Goal: Use online tool/utility: Utilize a website feature to perform a specific function

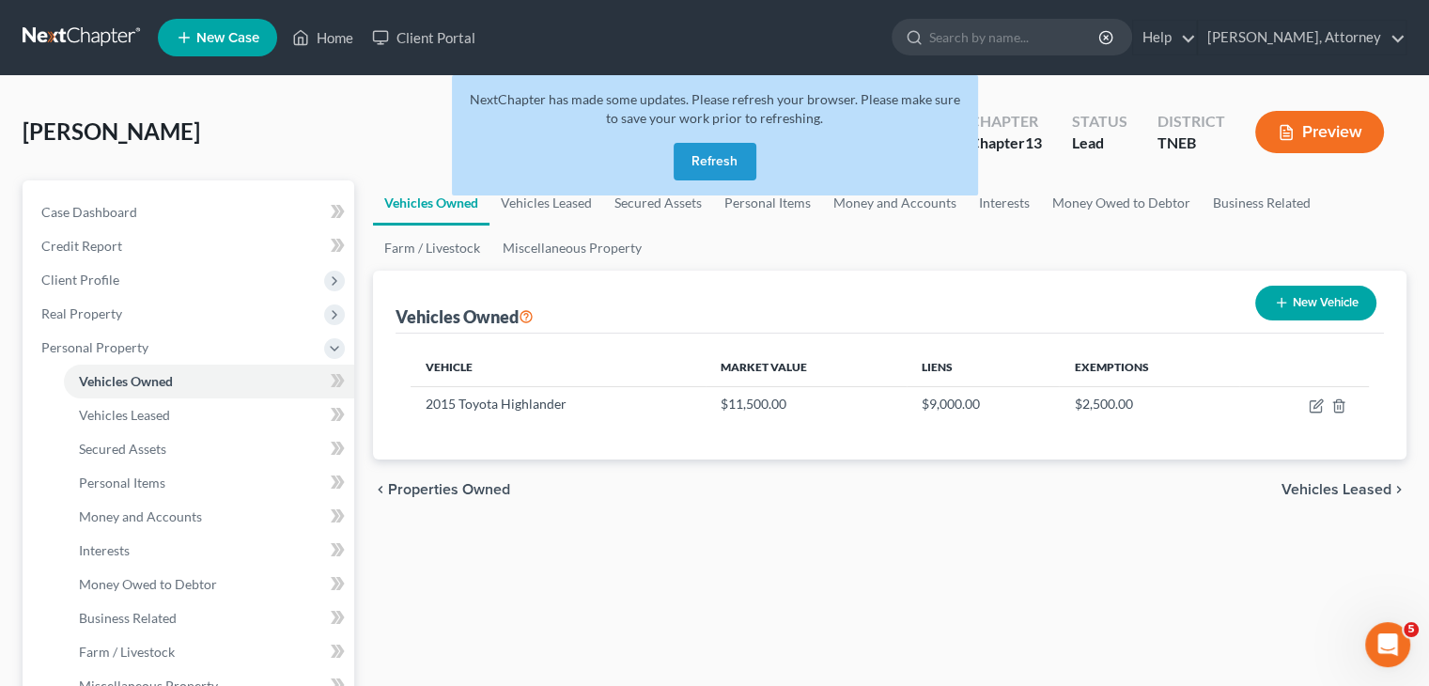
click at [718, 158] on button "Refresh" at bounding box center [715, 162] width 83 height 38
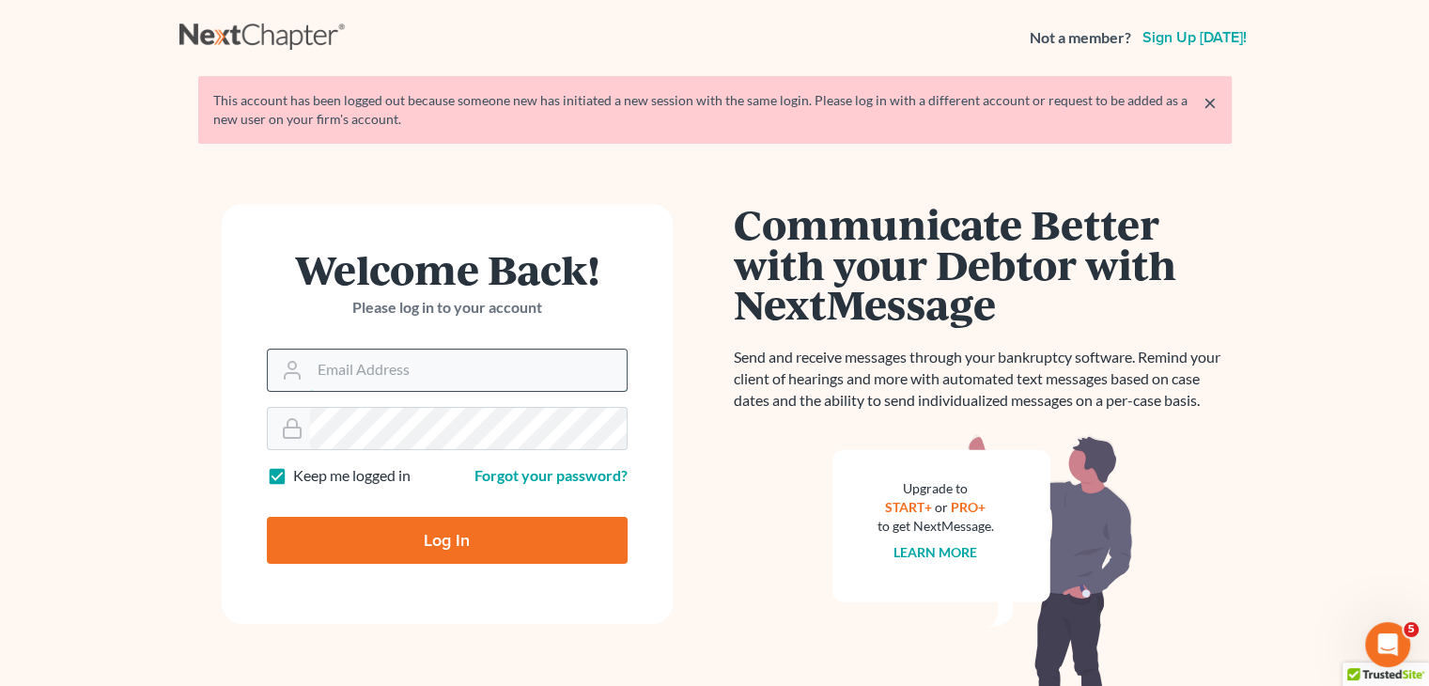
click at [435, 364] on input "Email Address" at bounding box center [468, 370] width 317 height 41
type input "[EMAIL_ADDRESS][DOMAIN_NAME]"
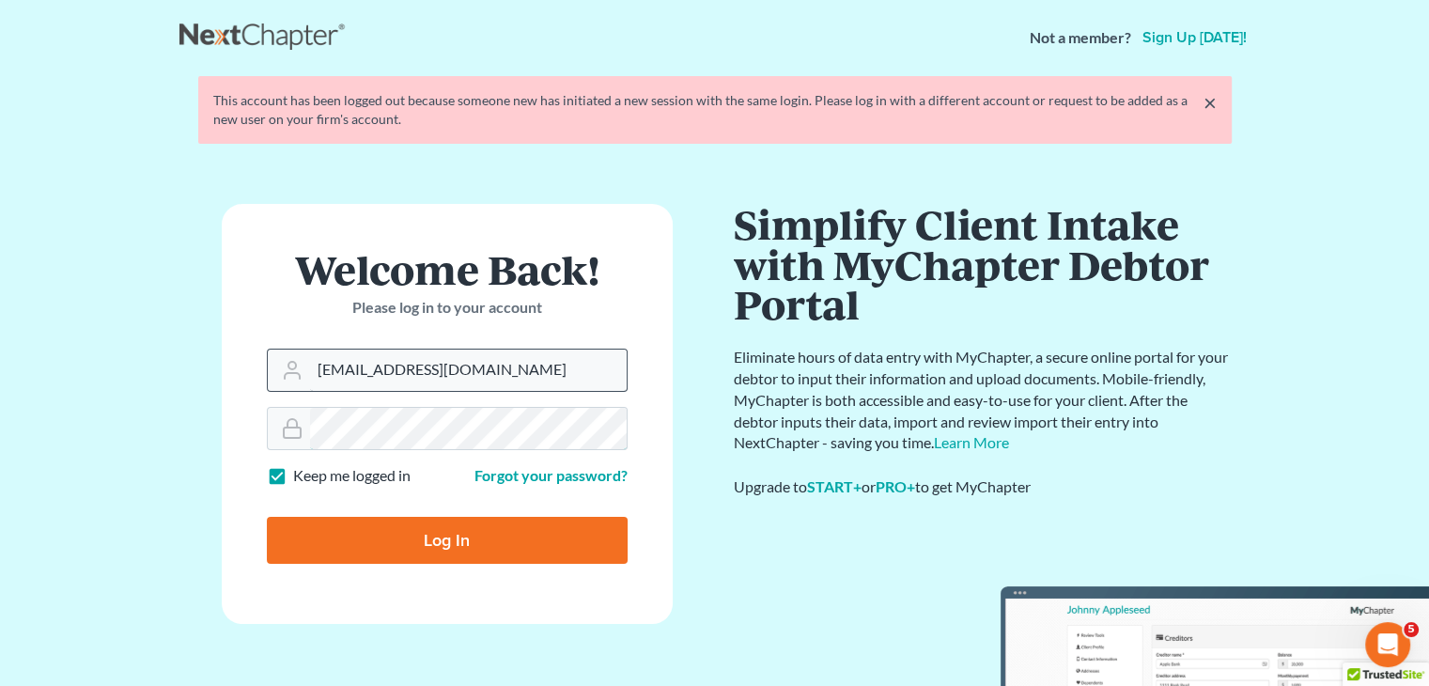
click at [267, 517] on input "Log In" at bounding box center [447, 540] width 361 height 47
type input "Thinking..."
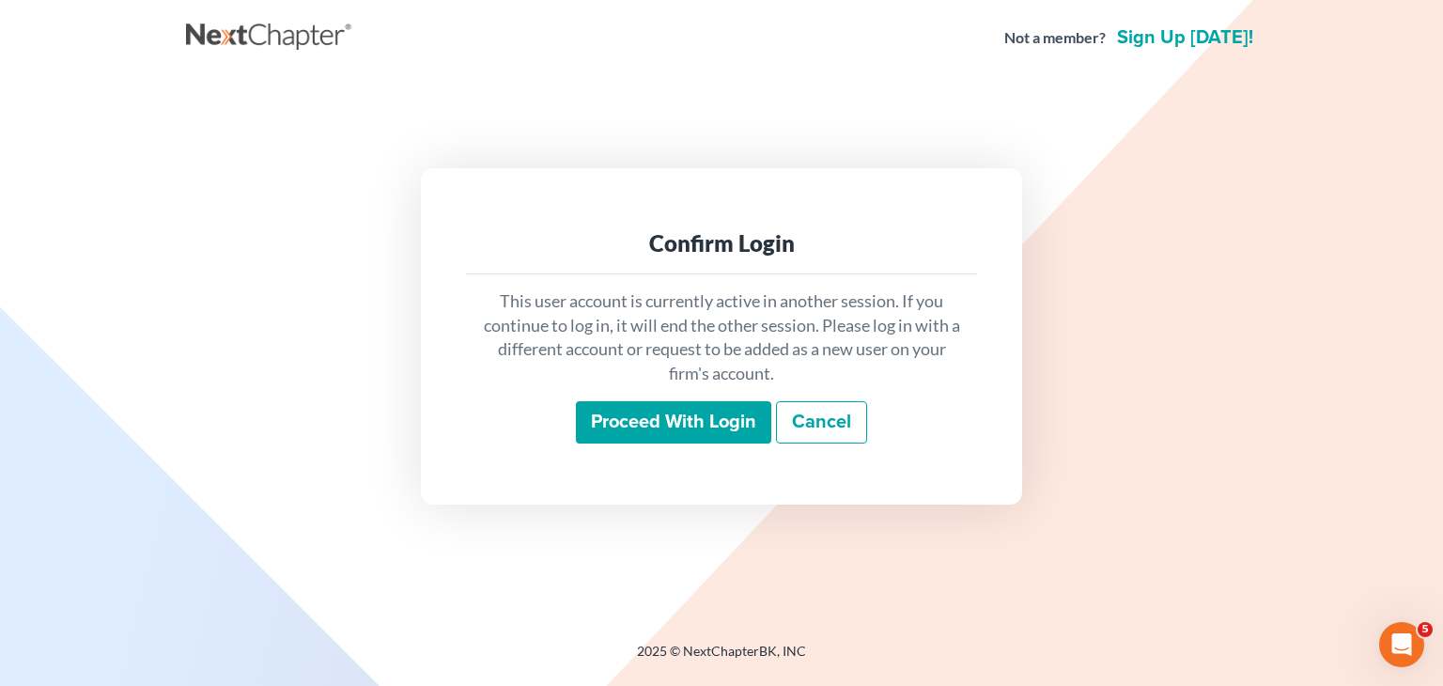
click at [663, 425] on input "Proceed with login" at bounding box center [673, 422] width 195 height 43
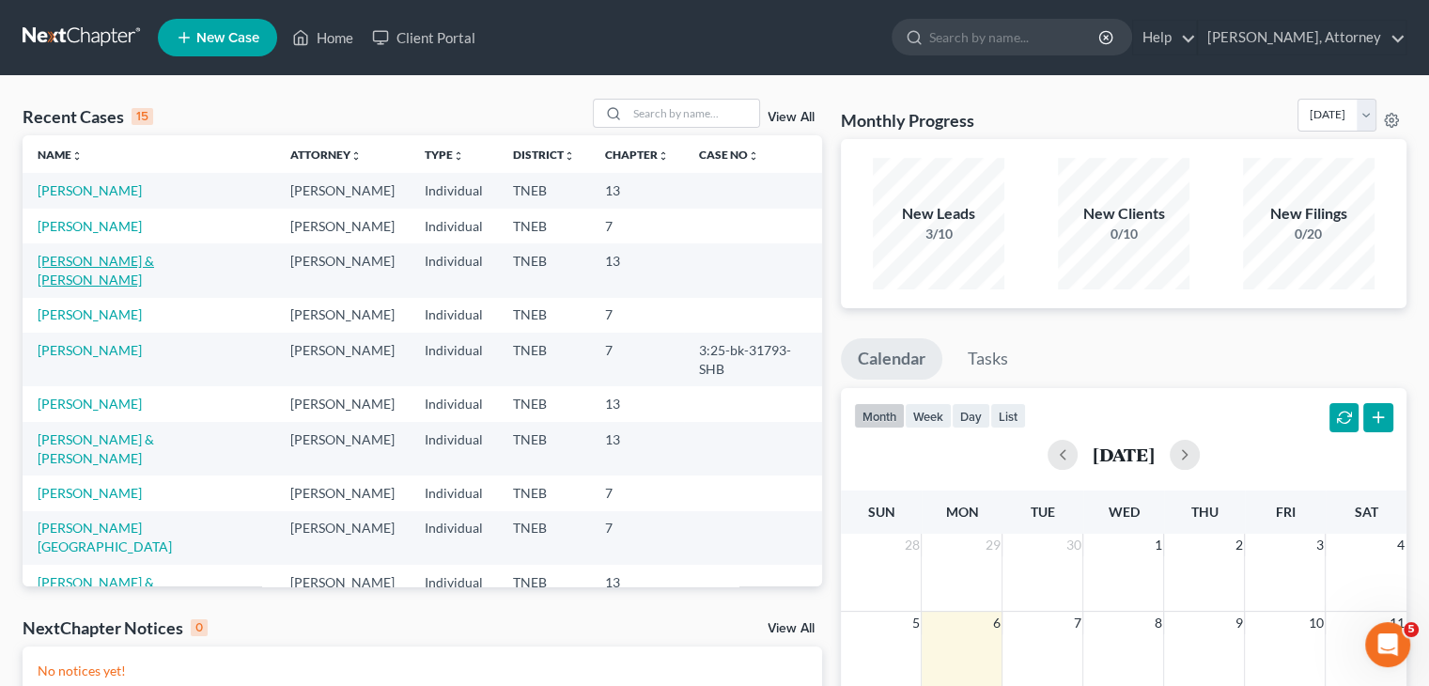
click at [154, 287] on link "[PERSON_NAME] & [PERSON_NAME]" at bounding box center [96, 270] width 117 height 35
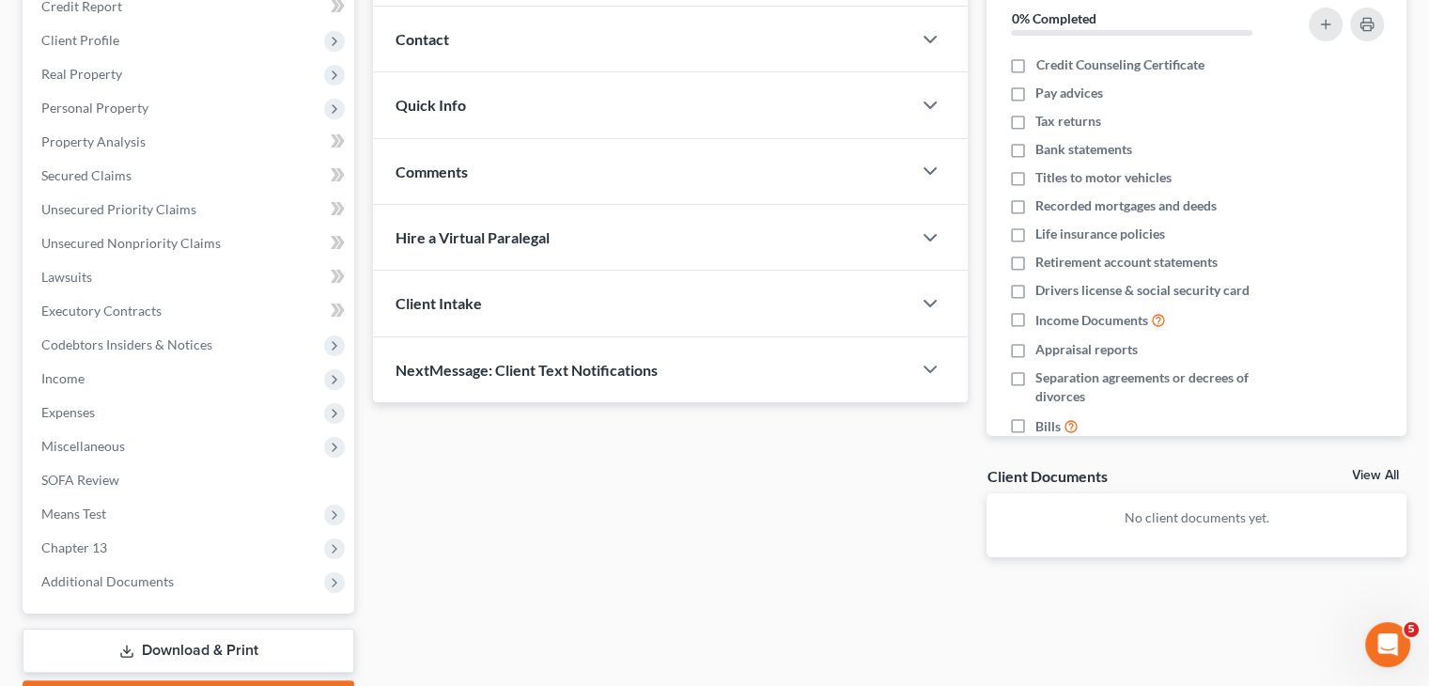
scroll to position [248, 0]
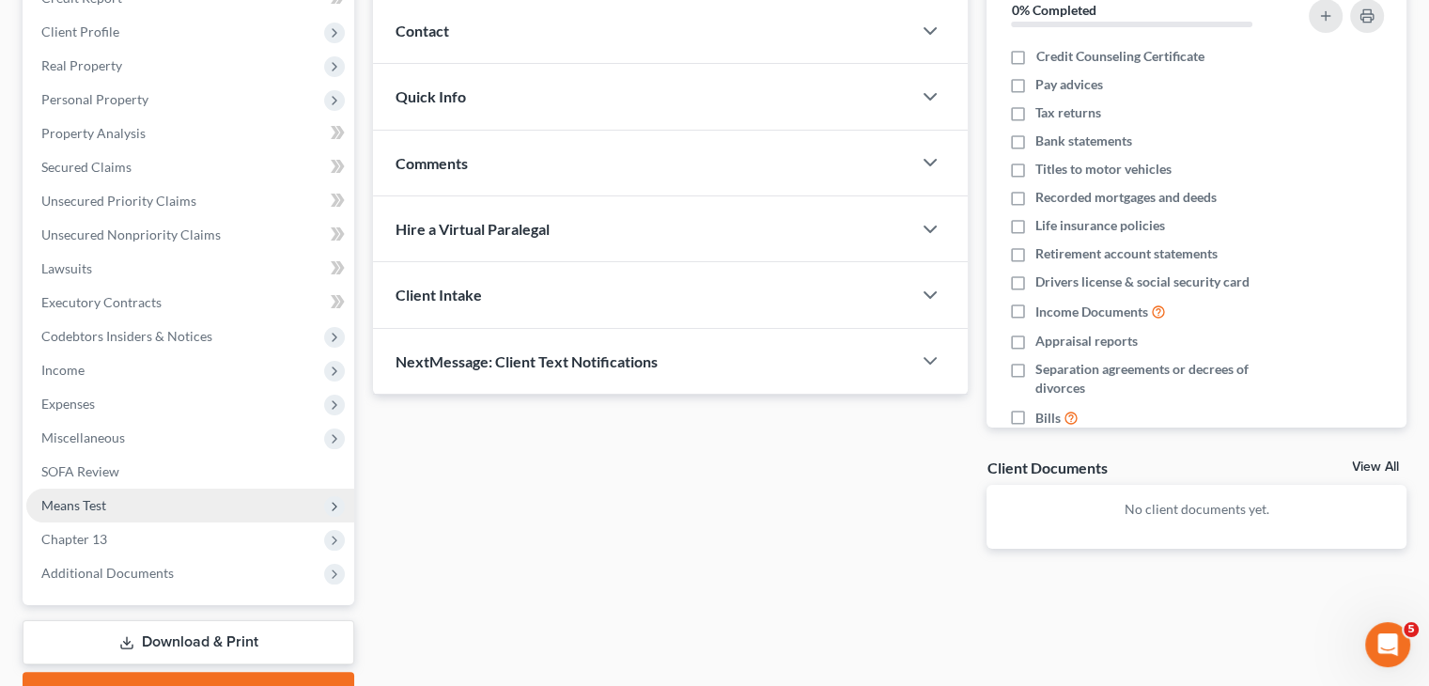
click at [83, 503] on span "Means Test" at bounding box center [73, 505] width 65 height 16
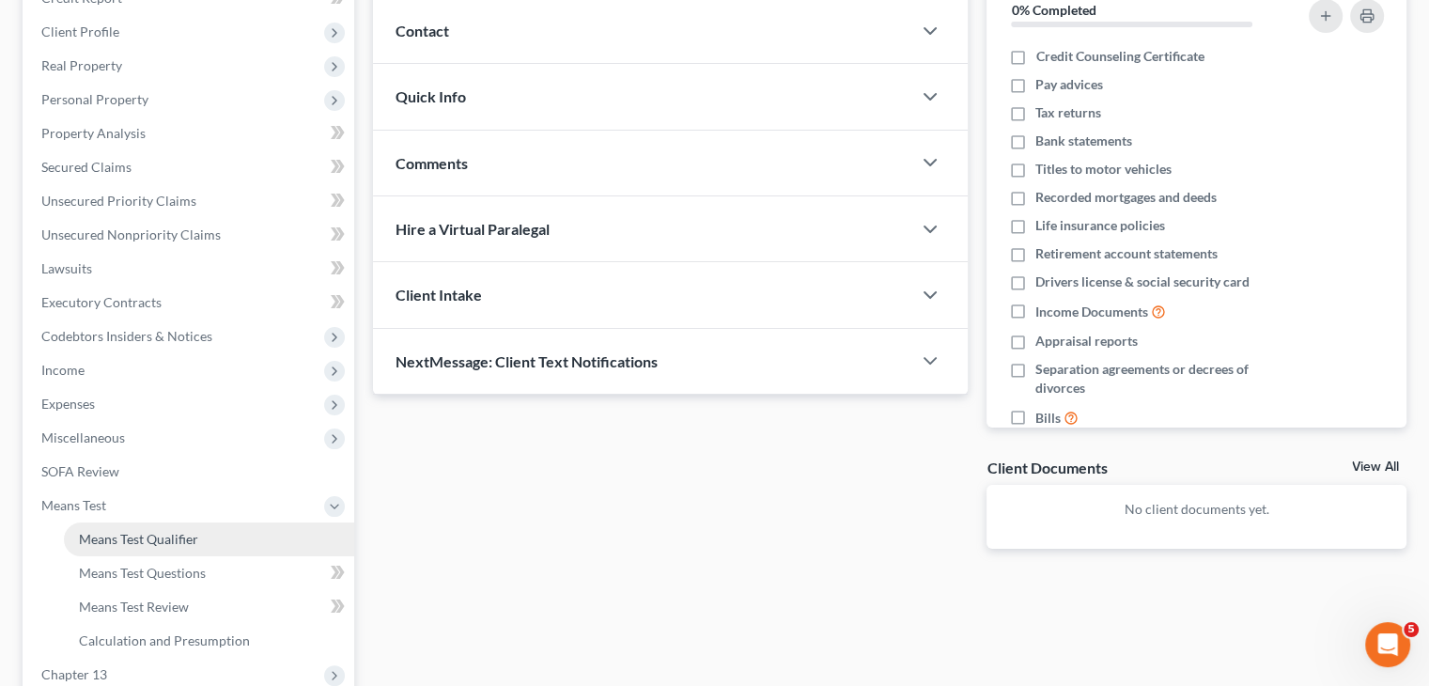
click at [150, 535] on span "Means Test Qualifier" at bounding box center [138, 539] width 119 height 16
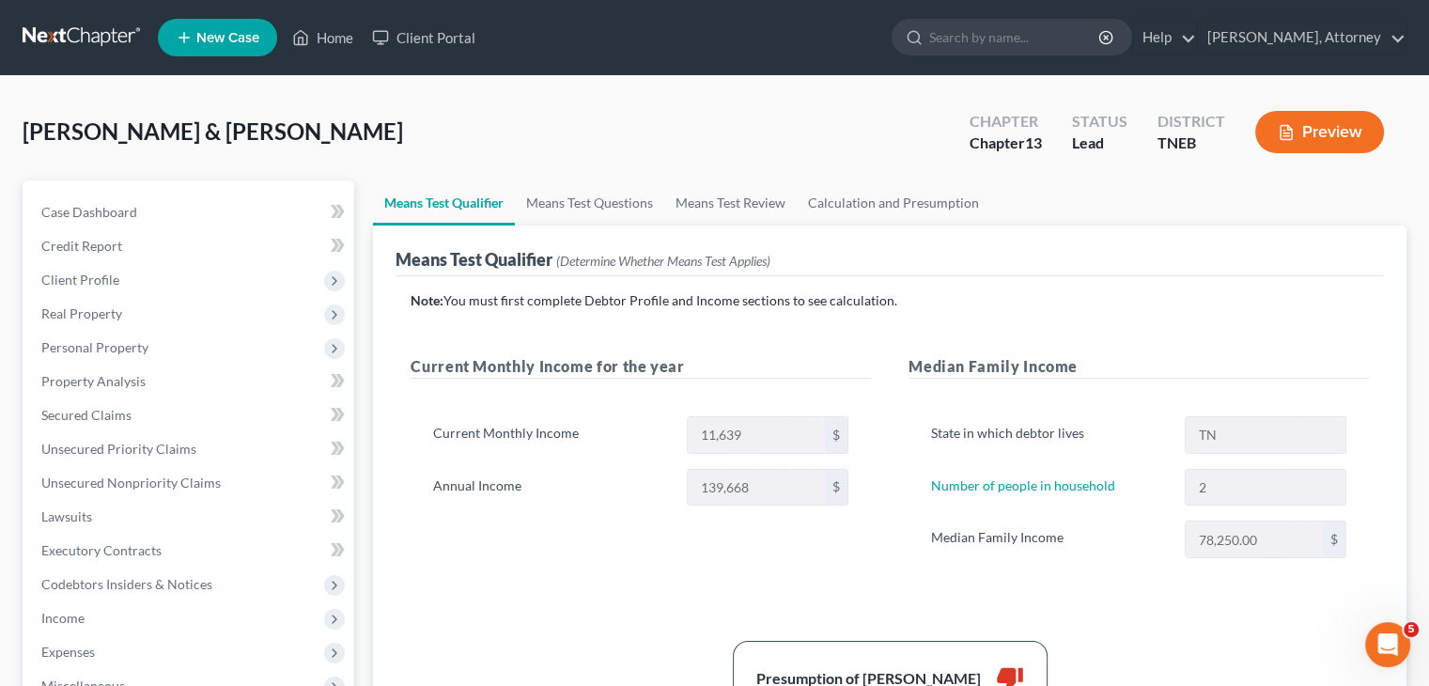
click at [1279, 276] on div "Note: You must first complete Debtor Profile and Income sections to see calcula…" at bounding box center [890, 539] width 988 height 526
click at [1314, 129] on button "Preview" at bounding box center [1319, 132] width 129 height 42
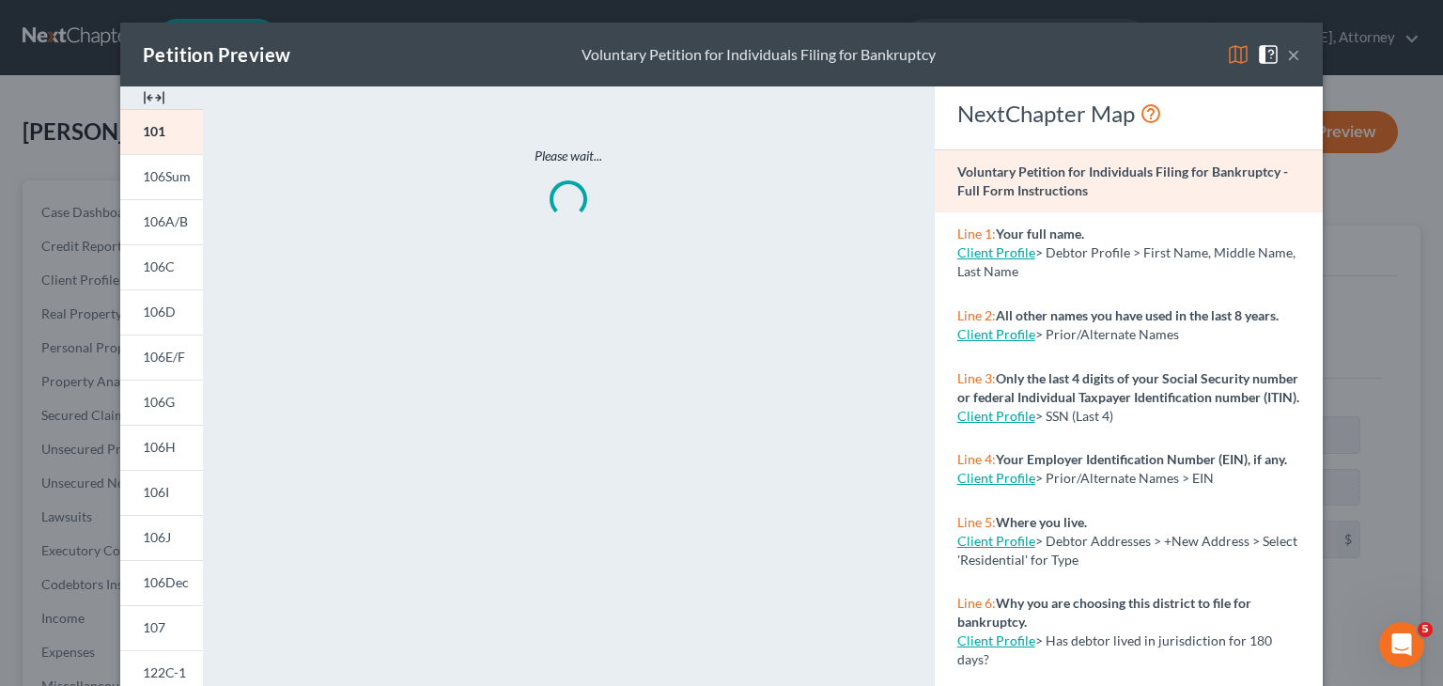
click at [1232, 46] on img at bounding box center [1238, 54] width 23 height 23
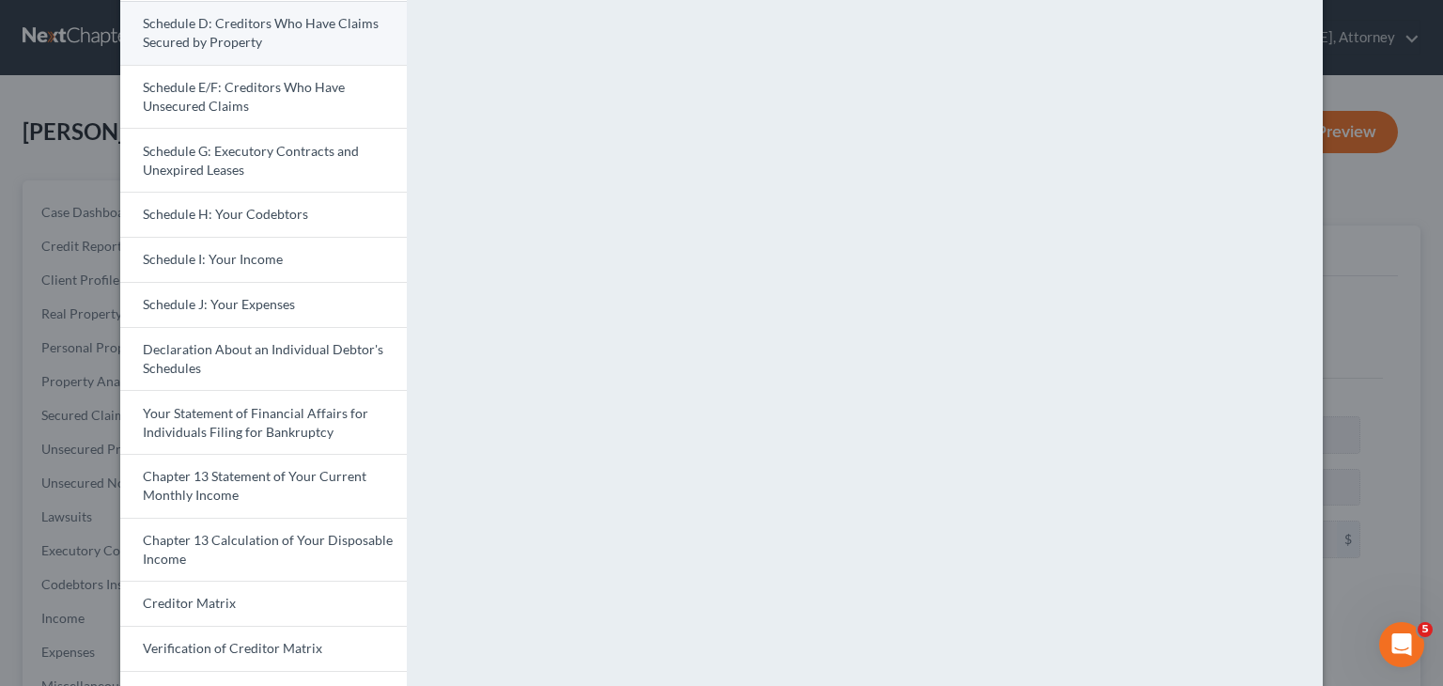
scroll to position [496, 0]
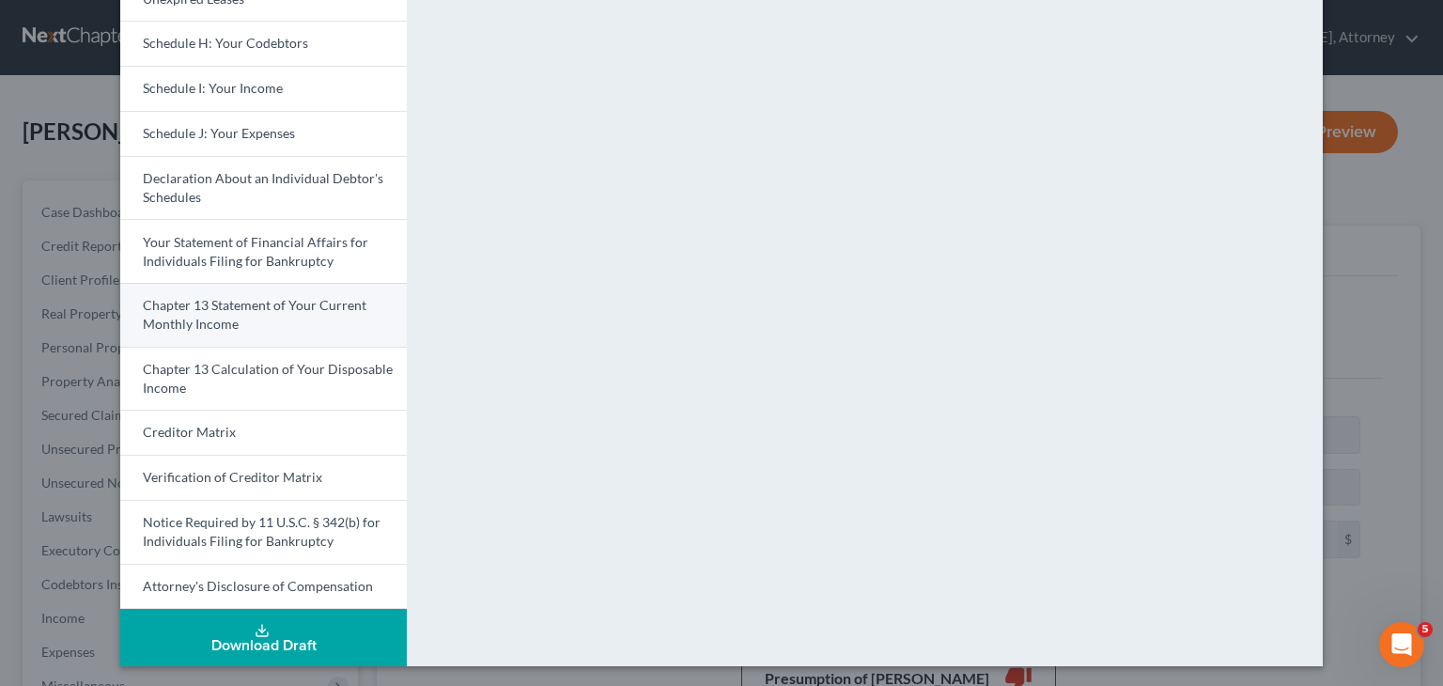
click at [229, 298] on span "Chapter 13 Statement of Your Current Monthly Income" at bounding box center [255, 314] width 224 height 35
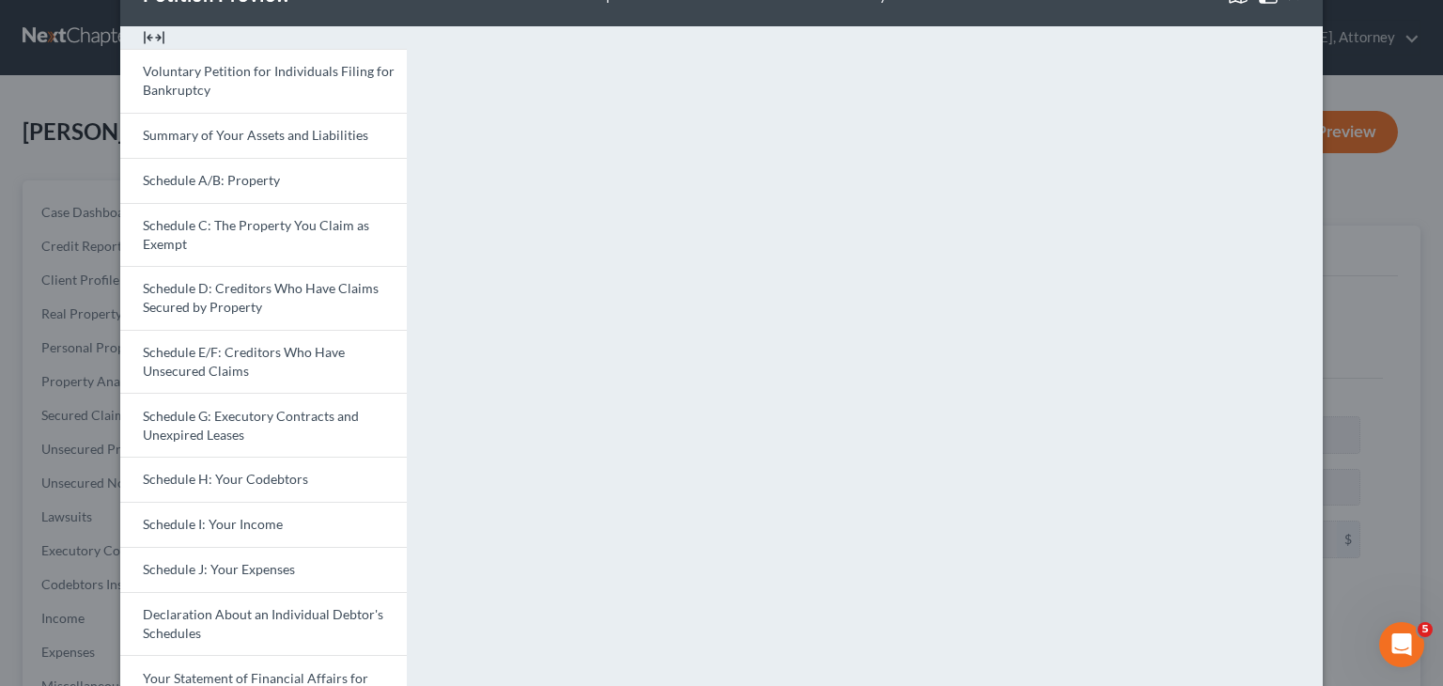
scroll to position [60, 0]
click at [1429, 672] on div at bounding box center [1429, 672] width 0 height 0
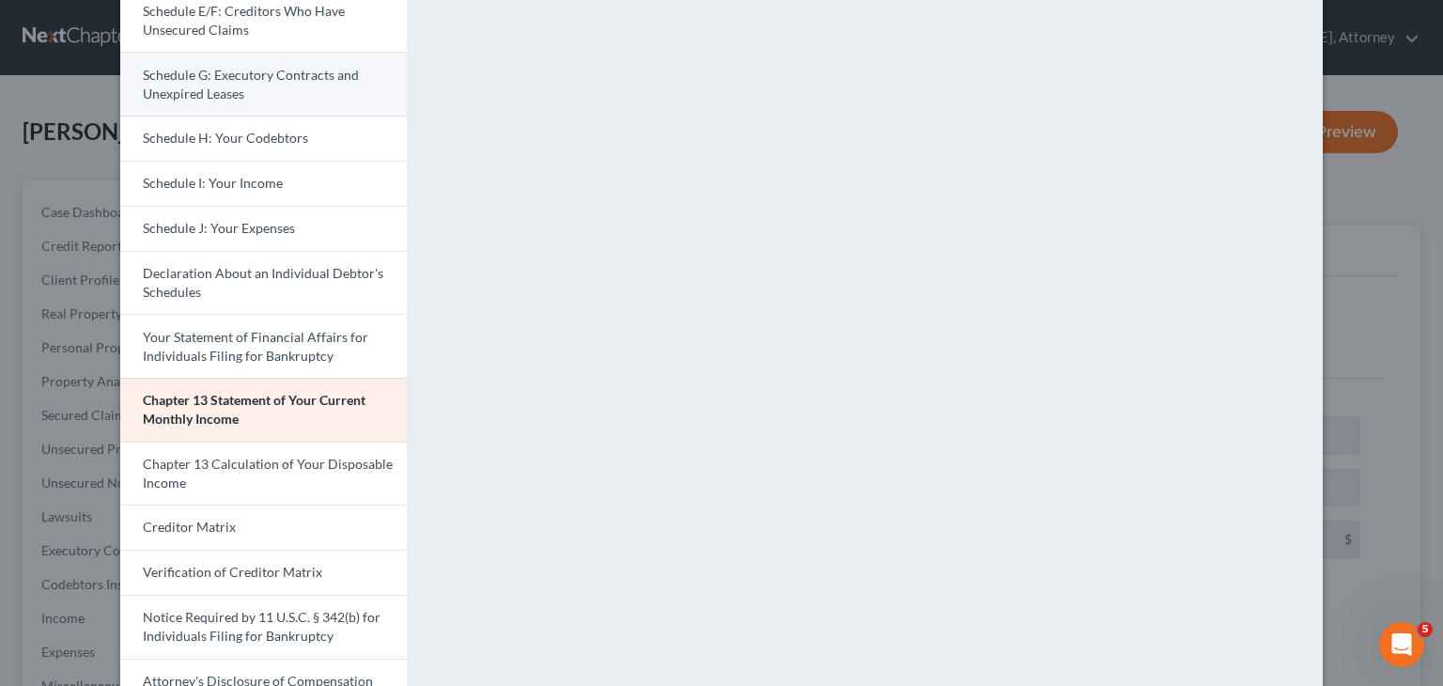
scroll to position [402, 0]
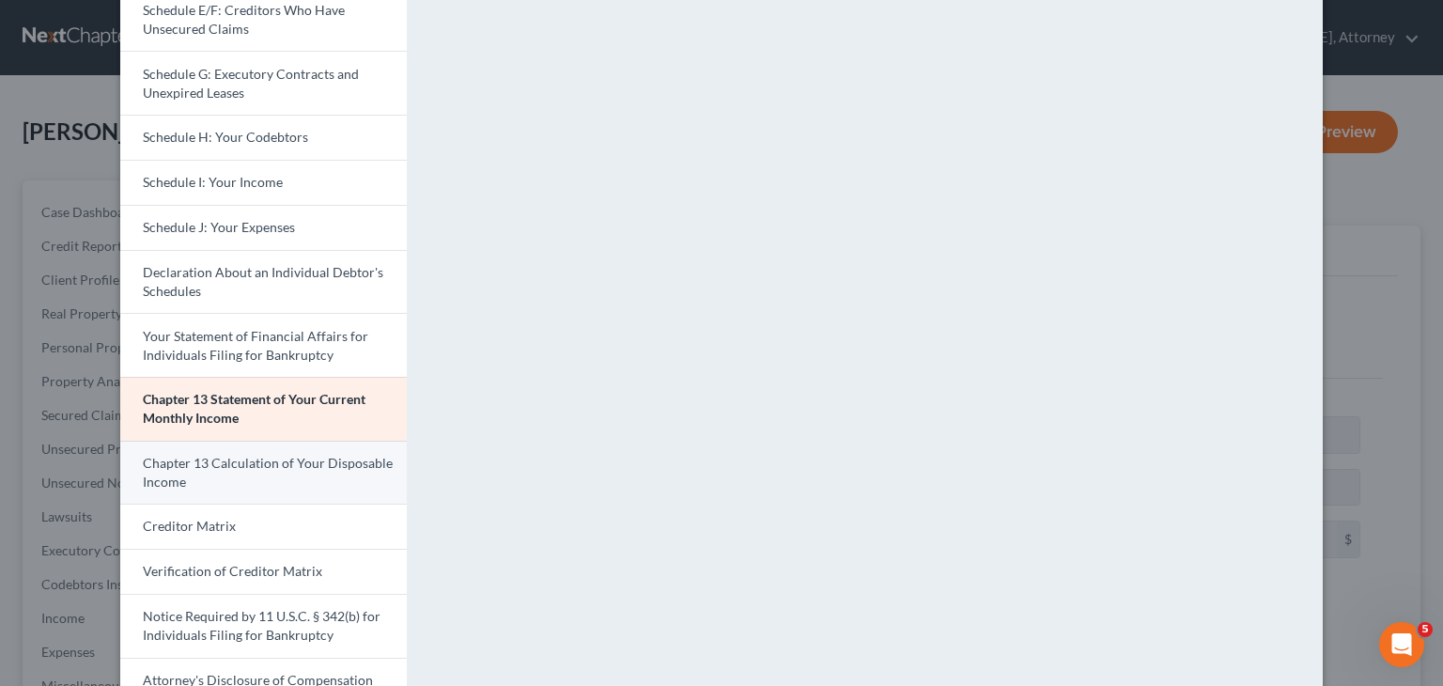
click at [293, 470] on link "Chapter 13 Calculation of Your Disposable Income" at bounding box center [263, 473] width 287 height 64
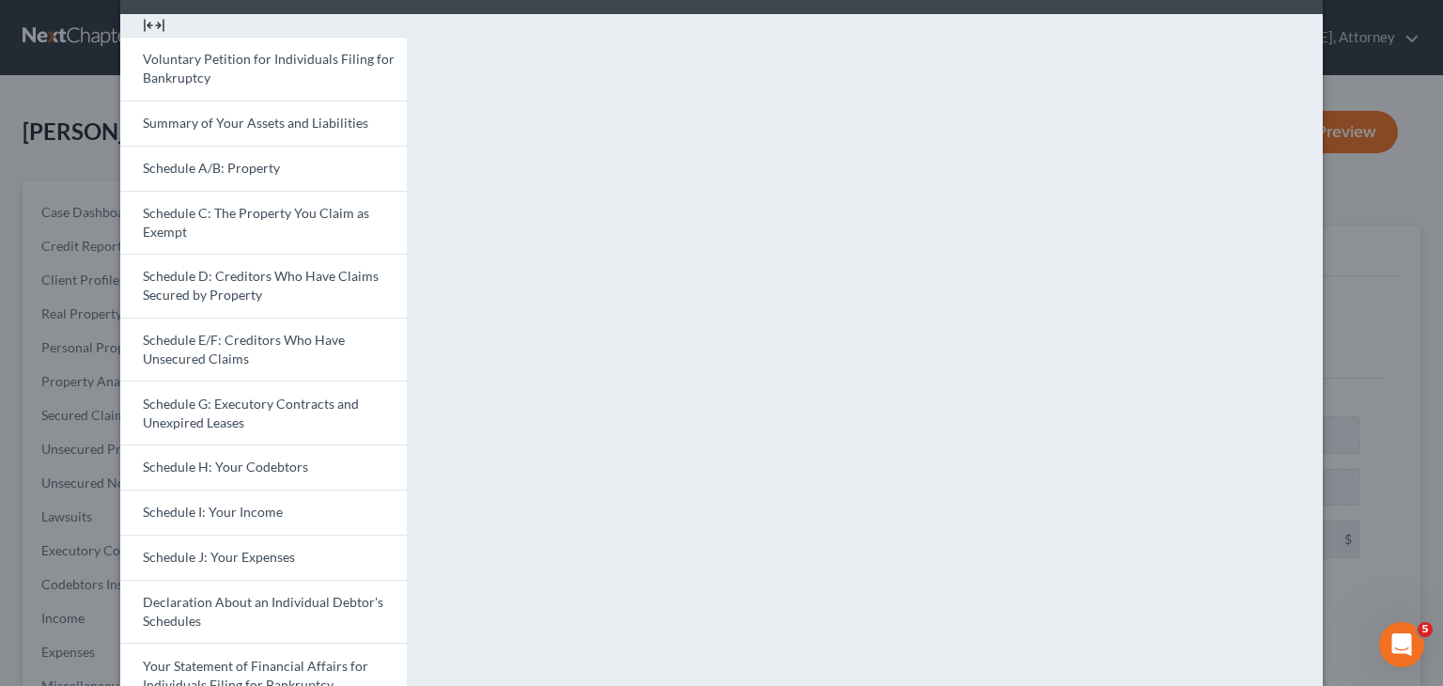
scroll to position [86, 0]
